Goal: Task Accomplishment & Management: Complete application form

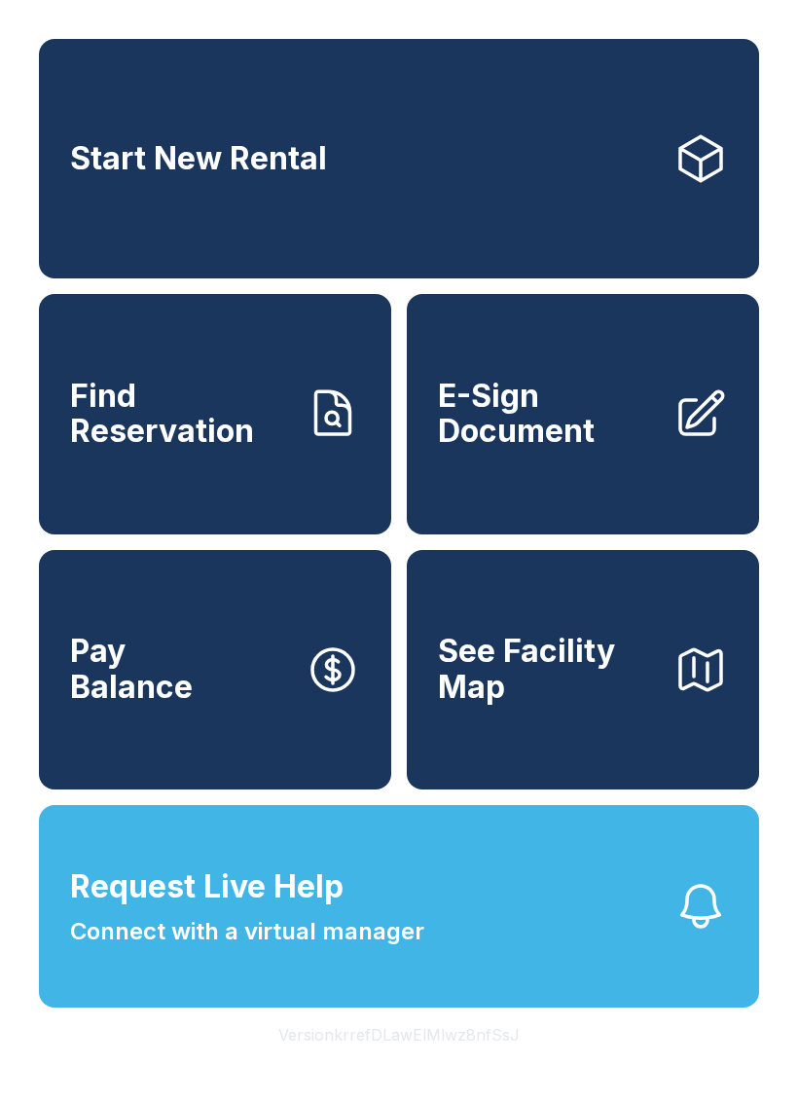
click at [548, 431] on span "E-Sign Document" at bounding box center [548, 414] width 220 height 71
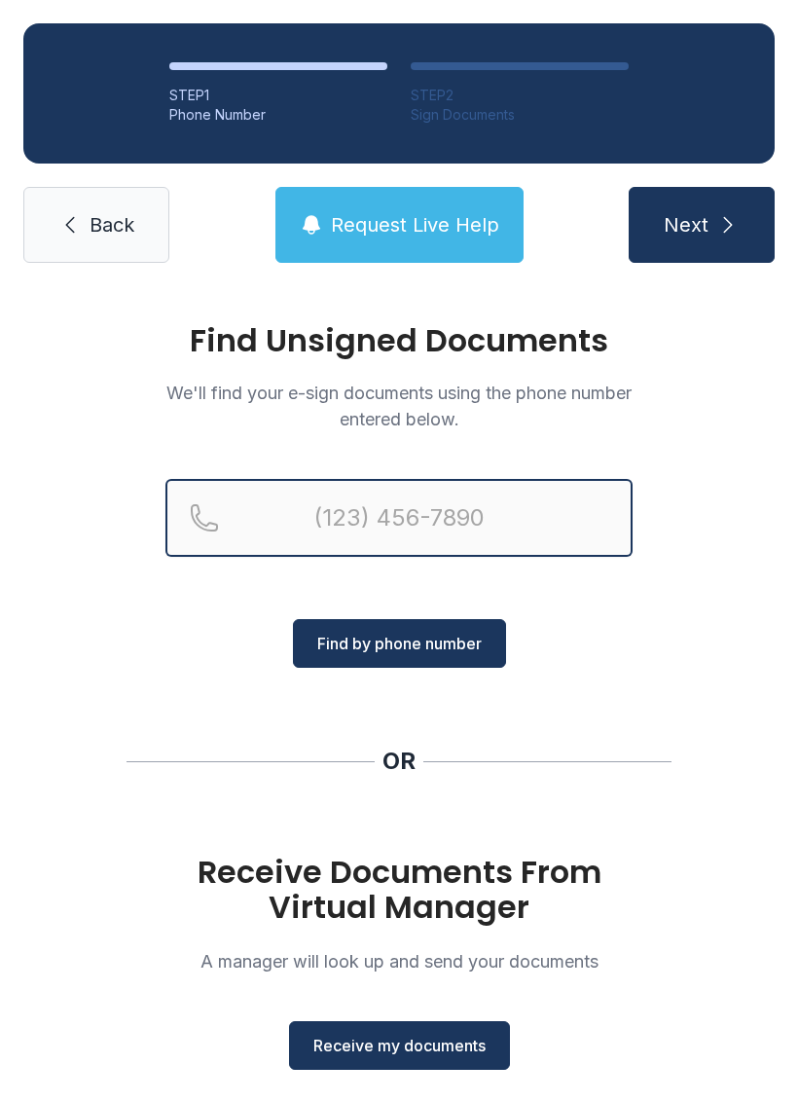
click at [354, 534] on input "Reservation phone number" at bounding box center [399, 518] width 467 height 78
type input "("
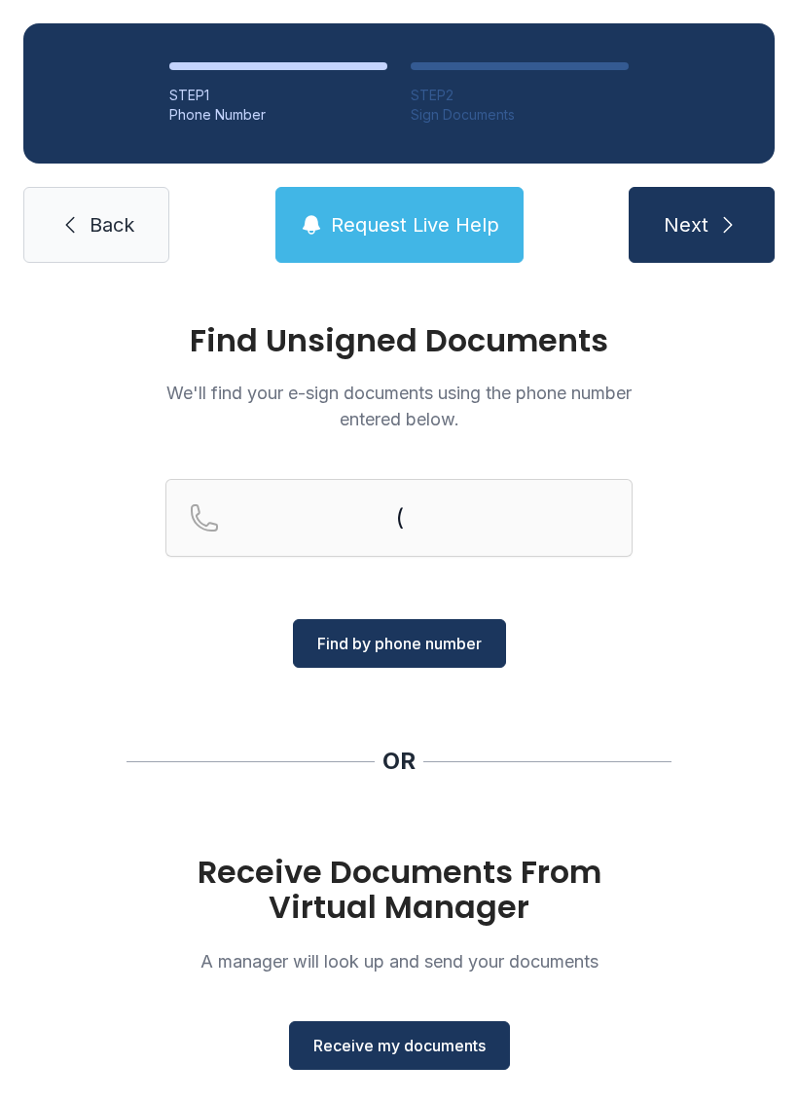
click at [125, 245] on link "Back" at bounding box center [96, 225] width 146 height 76
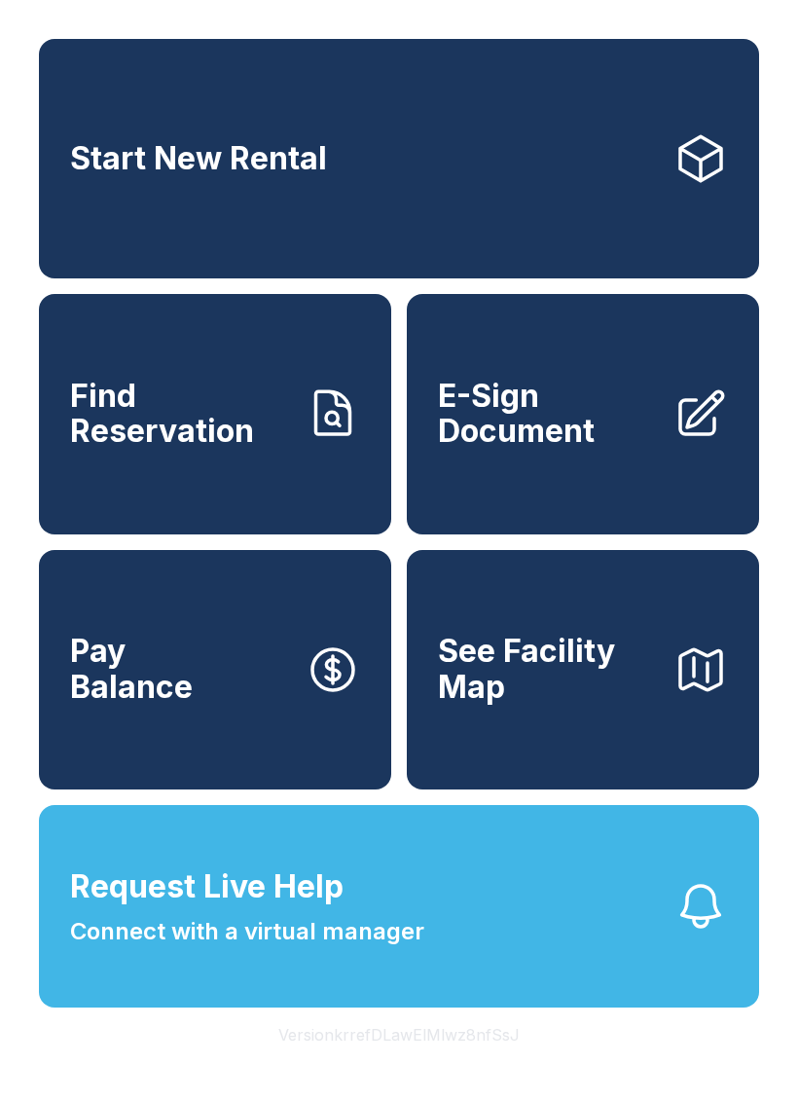
click at [689, 146] on icon at bounding box center [701, 158] width 55 height 55
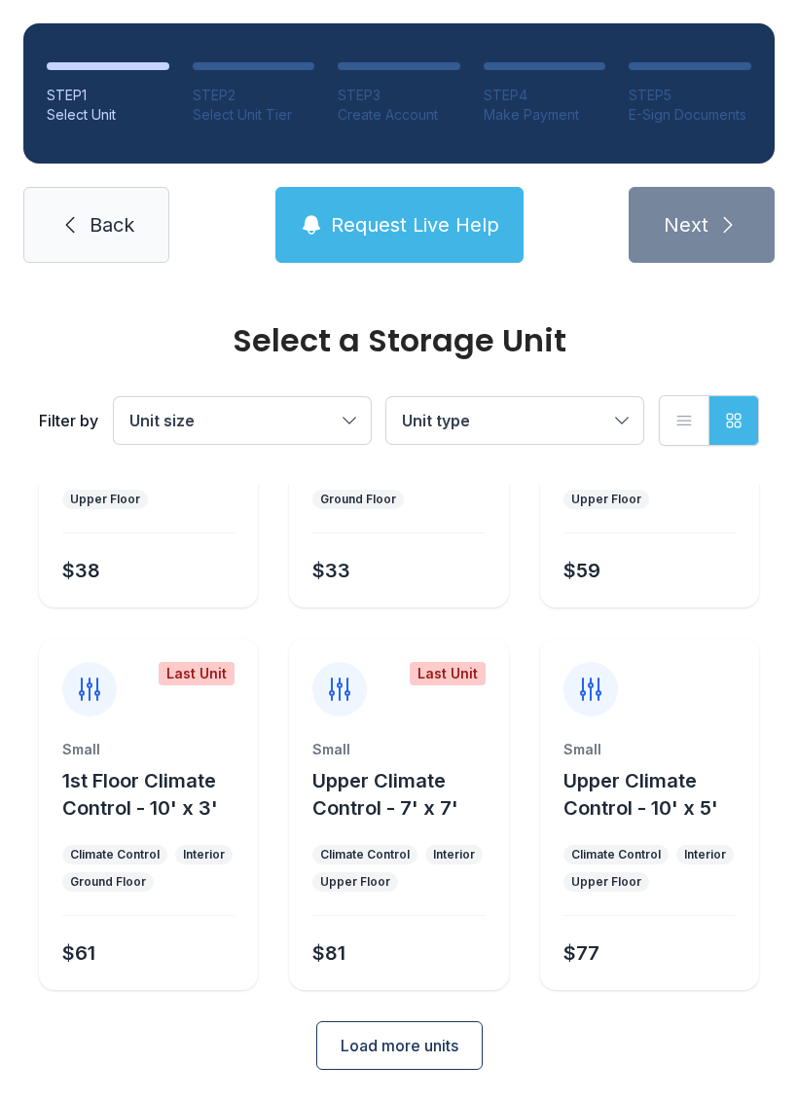
scroll to position [232, 0]
click at [101, 226] on span "Back" at bounding box center [112, 224] width 45 height 27
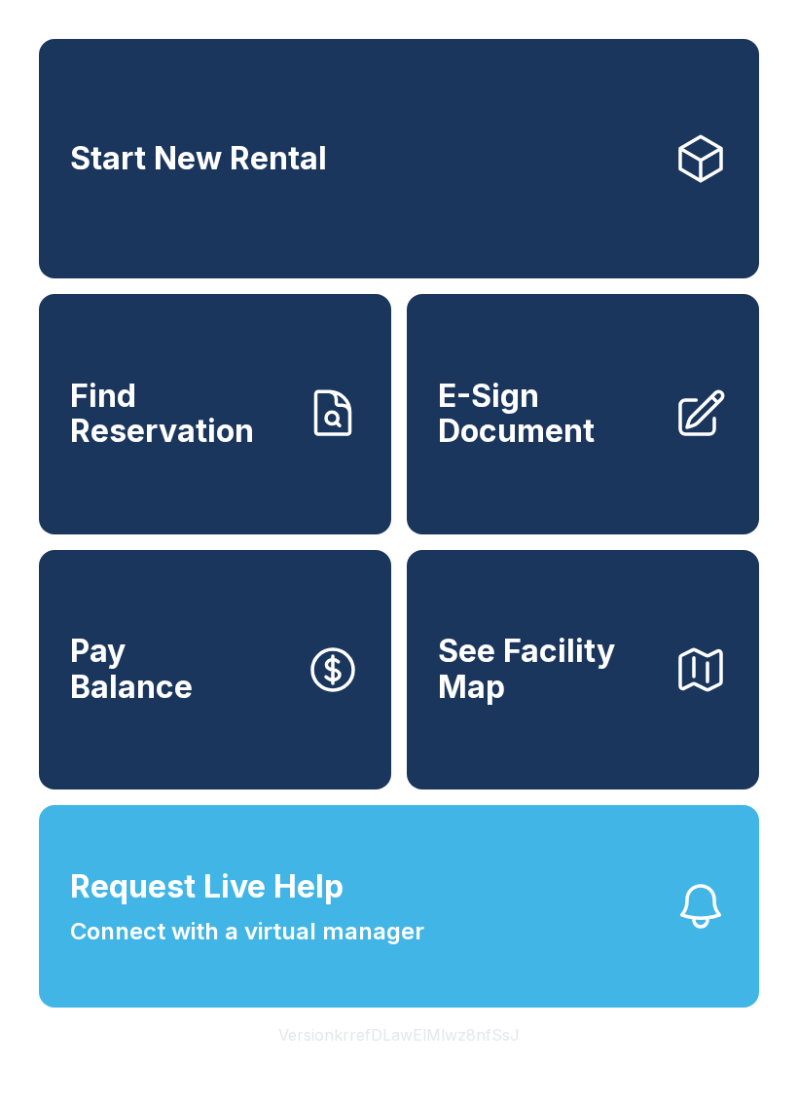
click at [89, 92] on link "Start New Rental" at bounding box center [399, 158] width 720 height 239
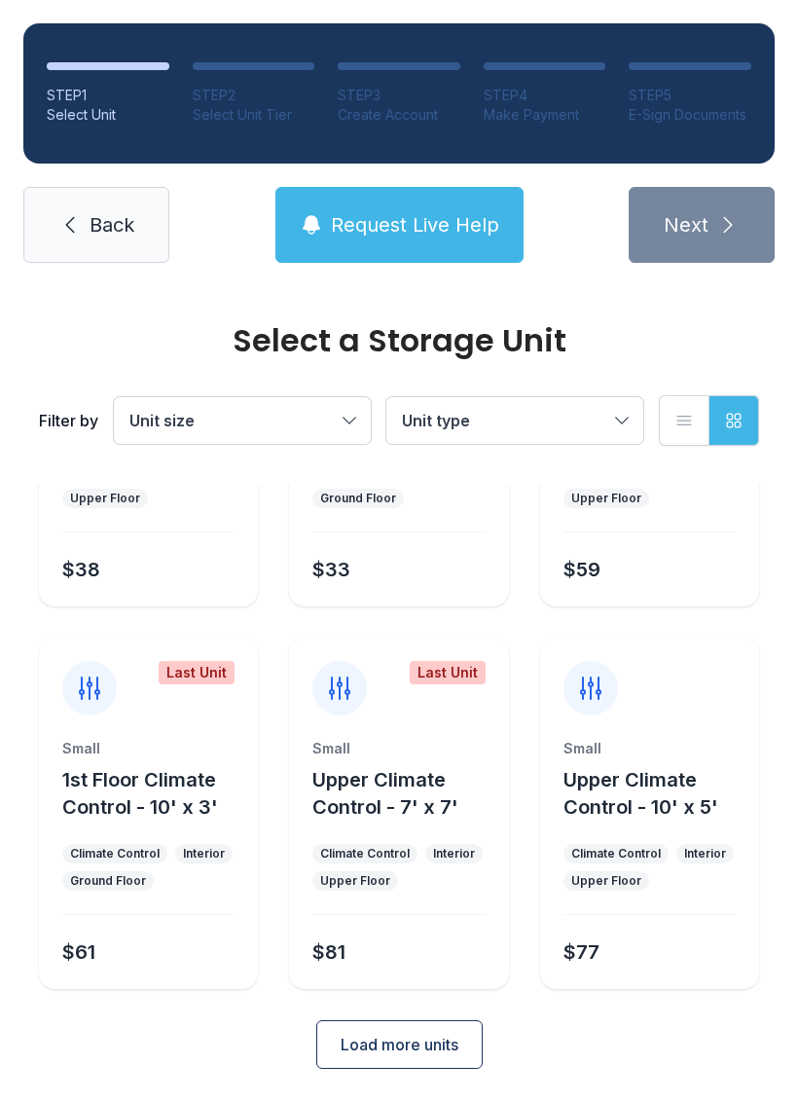
scroll to position [232, 0]
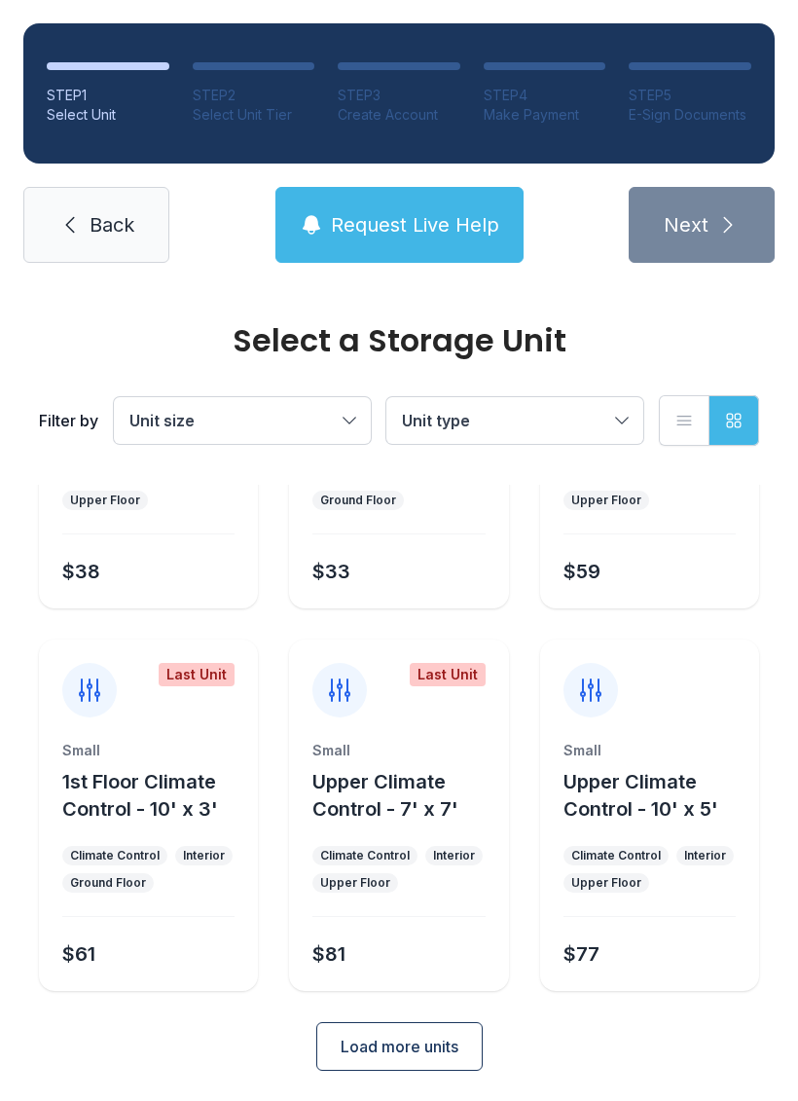
click at [417, 1059] on button "Load more units" at bounding box center [399, 1046] width 166 height 49
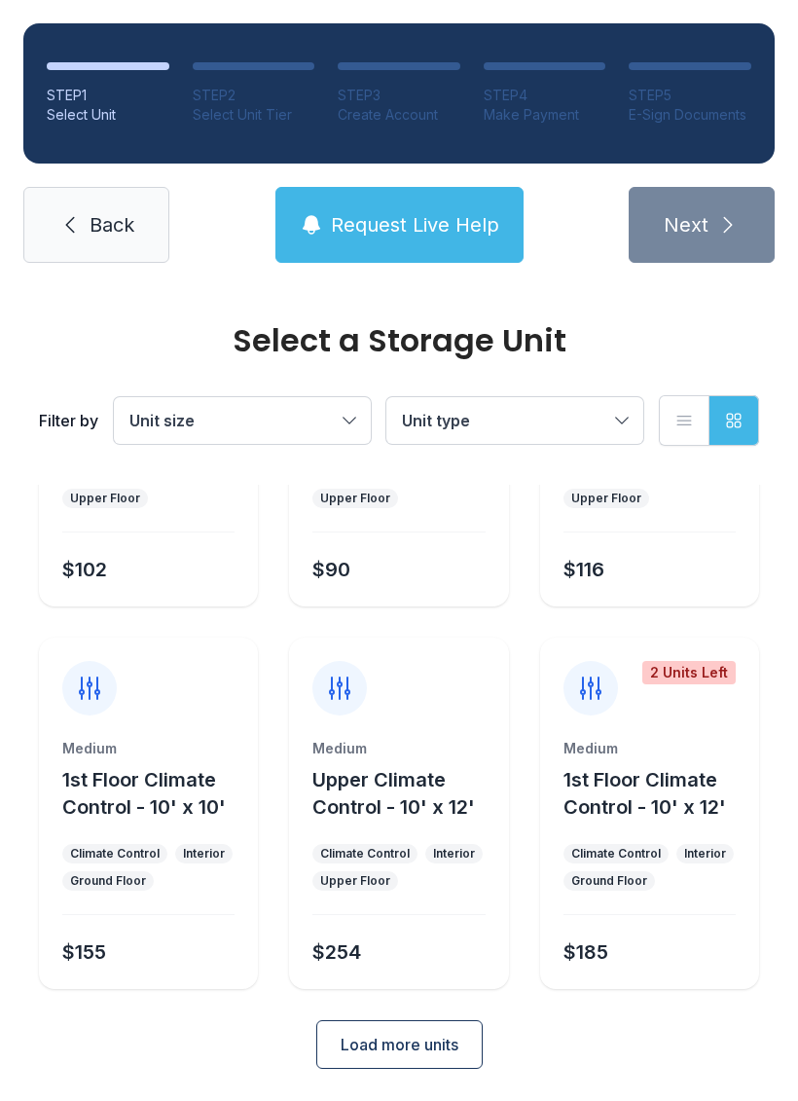
scroll to position [997, 0]
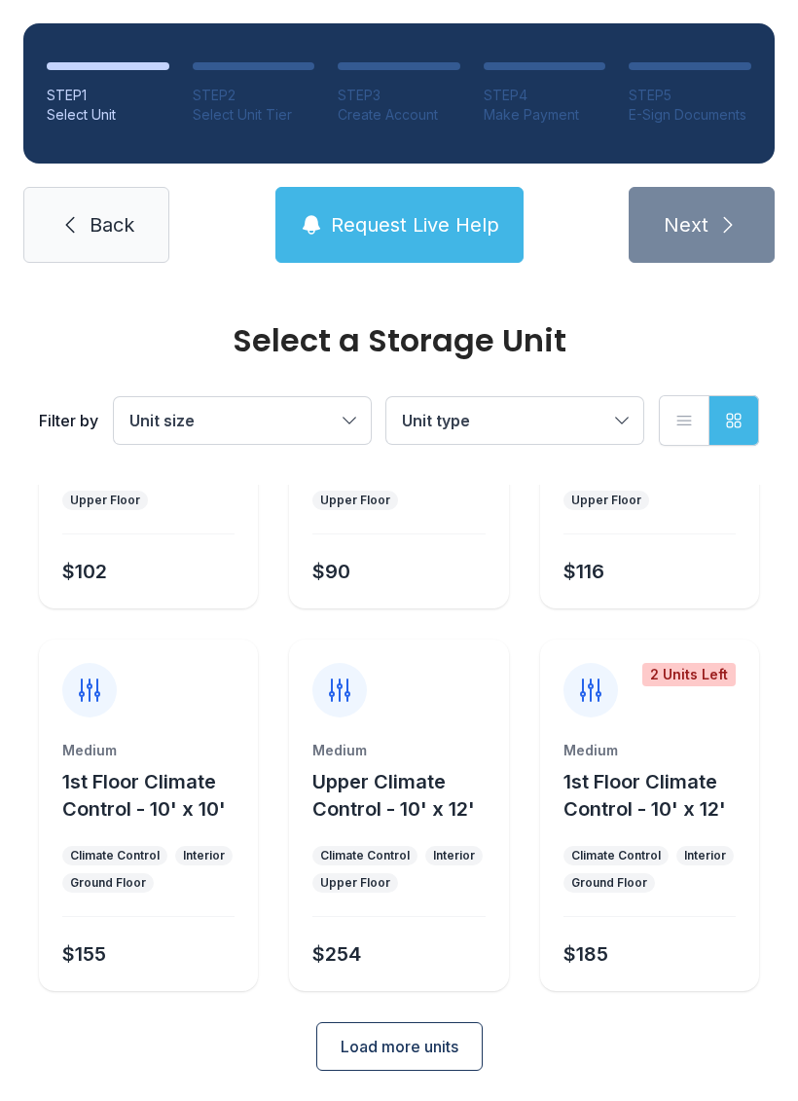
click at [122, 212] on span "Back" at bounding box center [112, 224] width 45 height 27
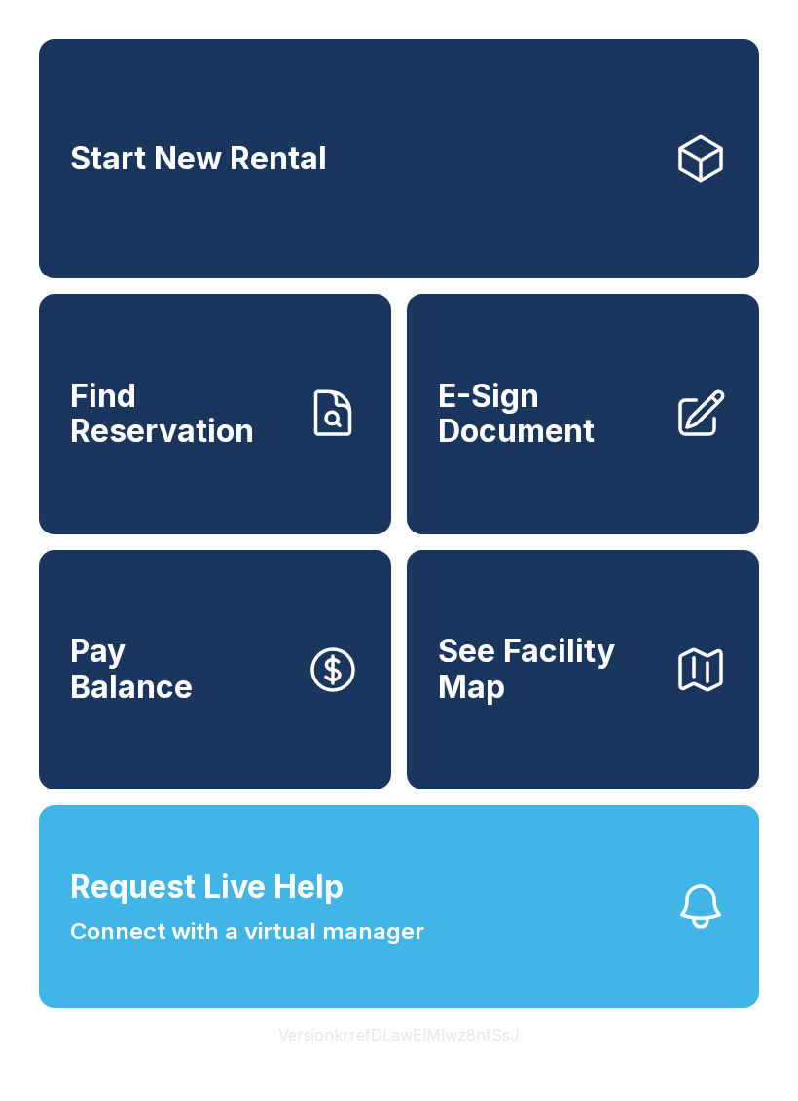
click at [524, 450] on span "E-Sign Document" at bounding box center [548, 414] width 220 height 71
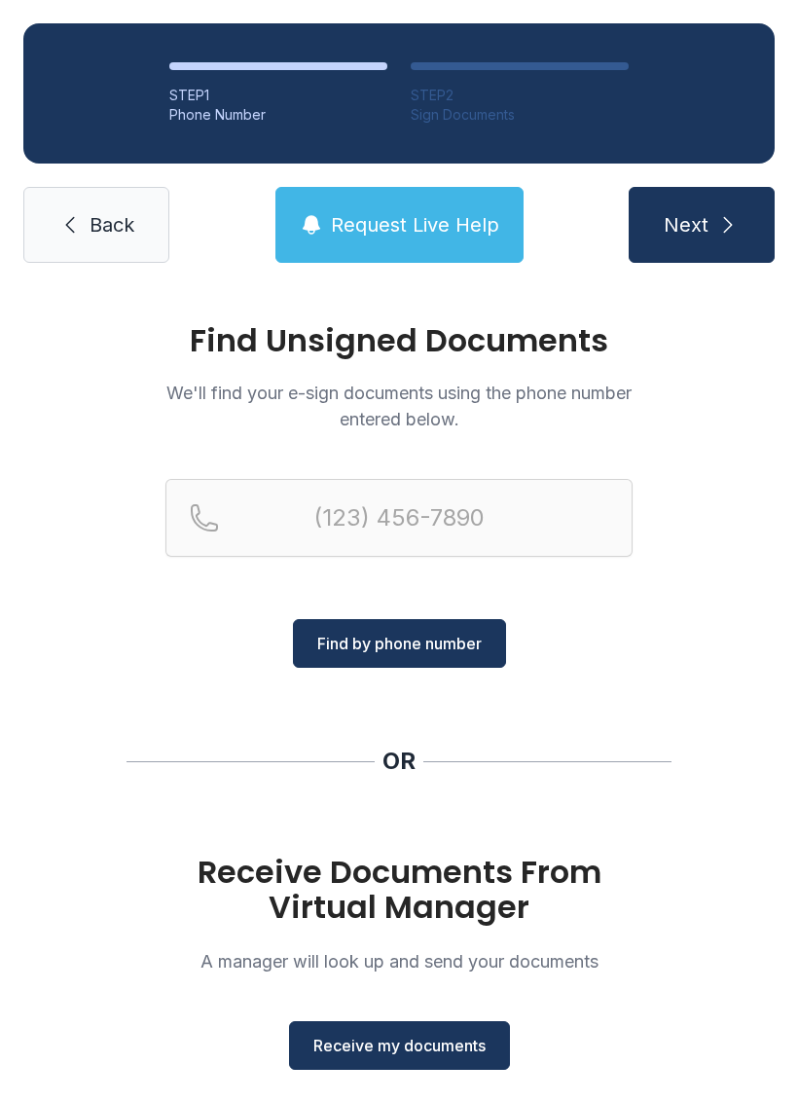
click at [412, 1045] on span "Receive my documents" at bounding box center [399, 1045] width 172 height 23
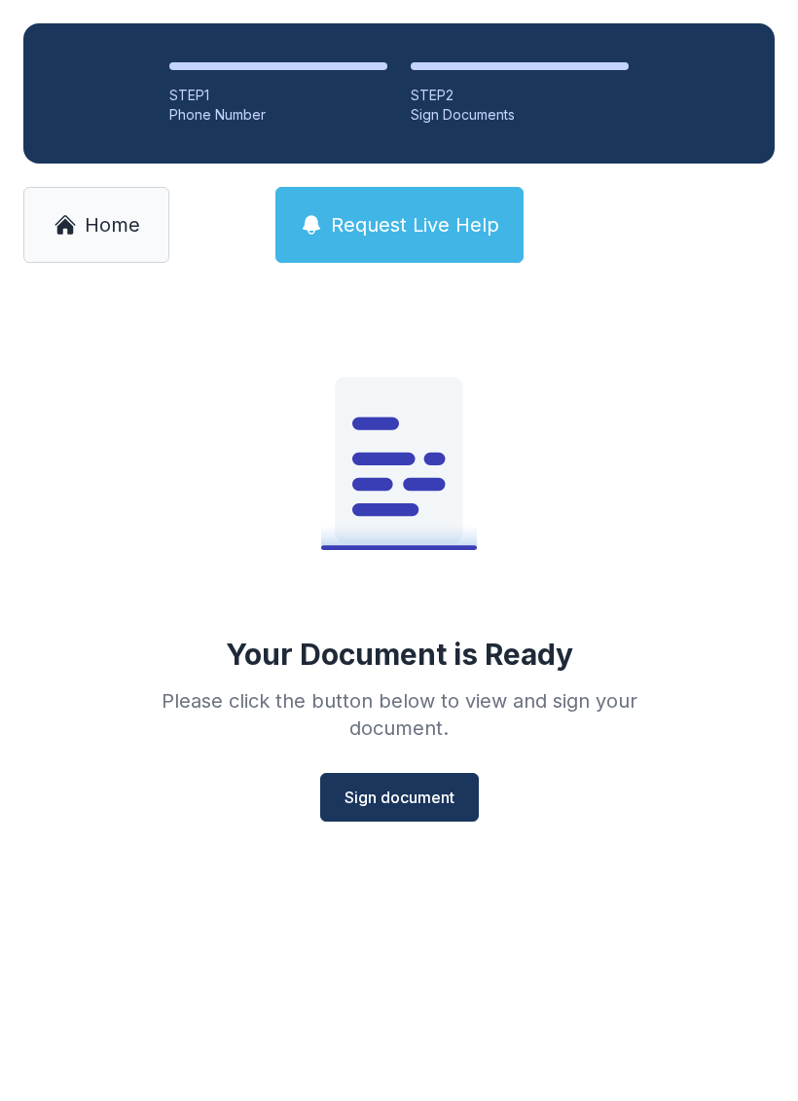
click at [397, 814] on button "Sign document" at bounding box center [399, 797] width 159 height 49
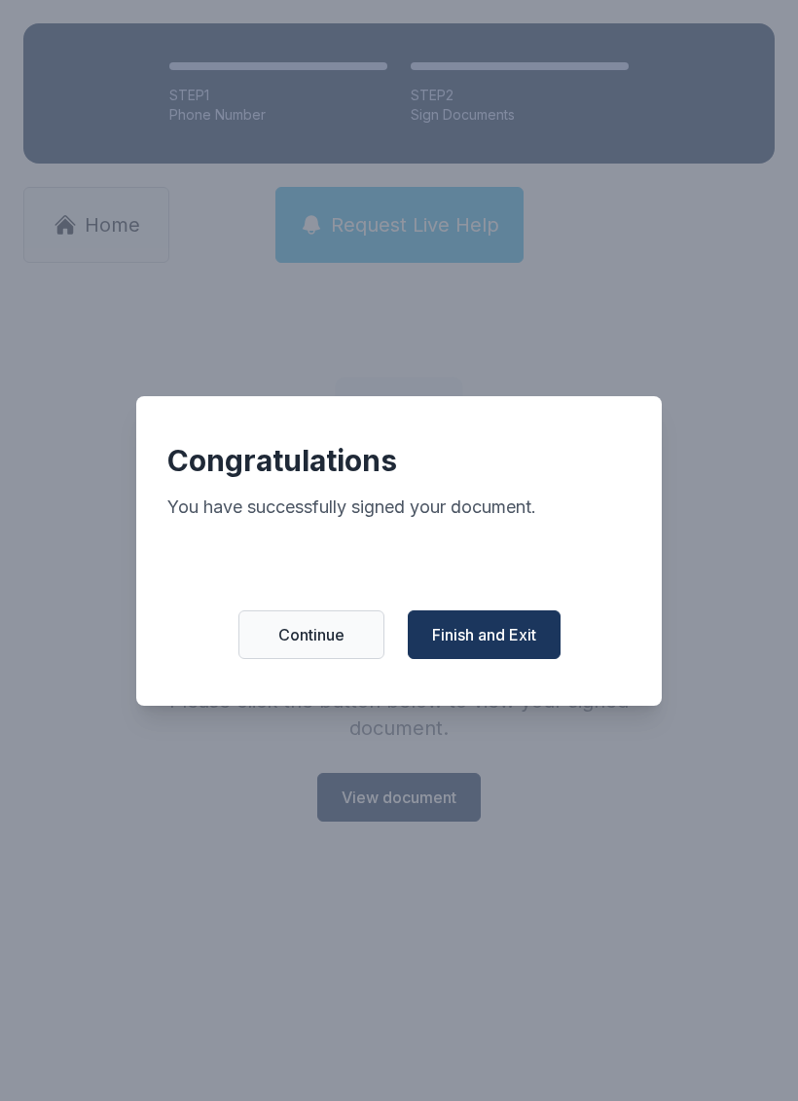
click at [496, 640] on span "Finish and Exit" at bounding box center [484, 634] width 104 height 23
